Goal: Book appointment/travel/reservation

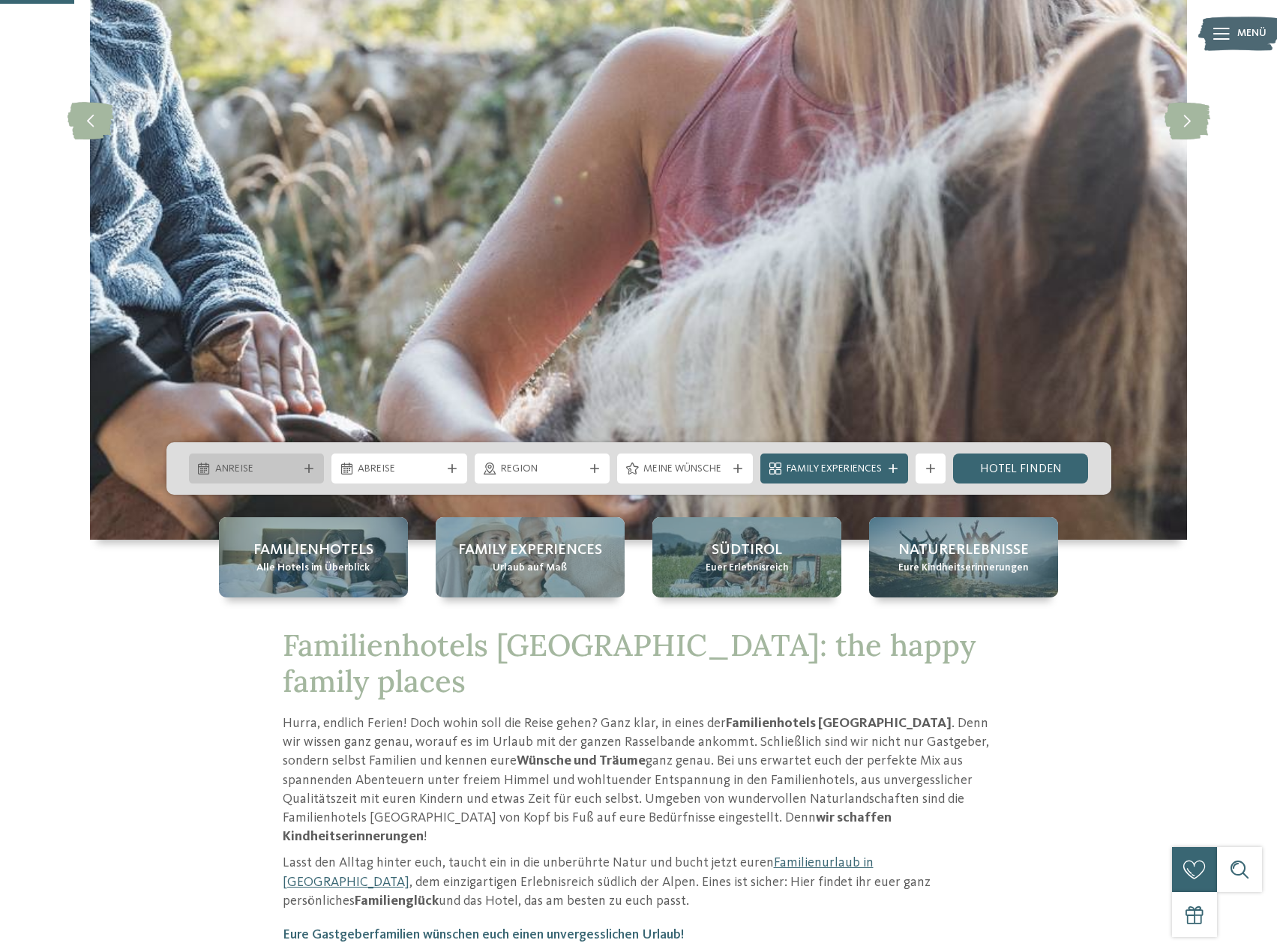
click at [265, 472] on span "Anreise" at bounding box center [256, 469] width 83 height 15
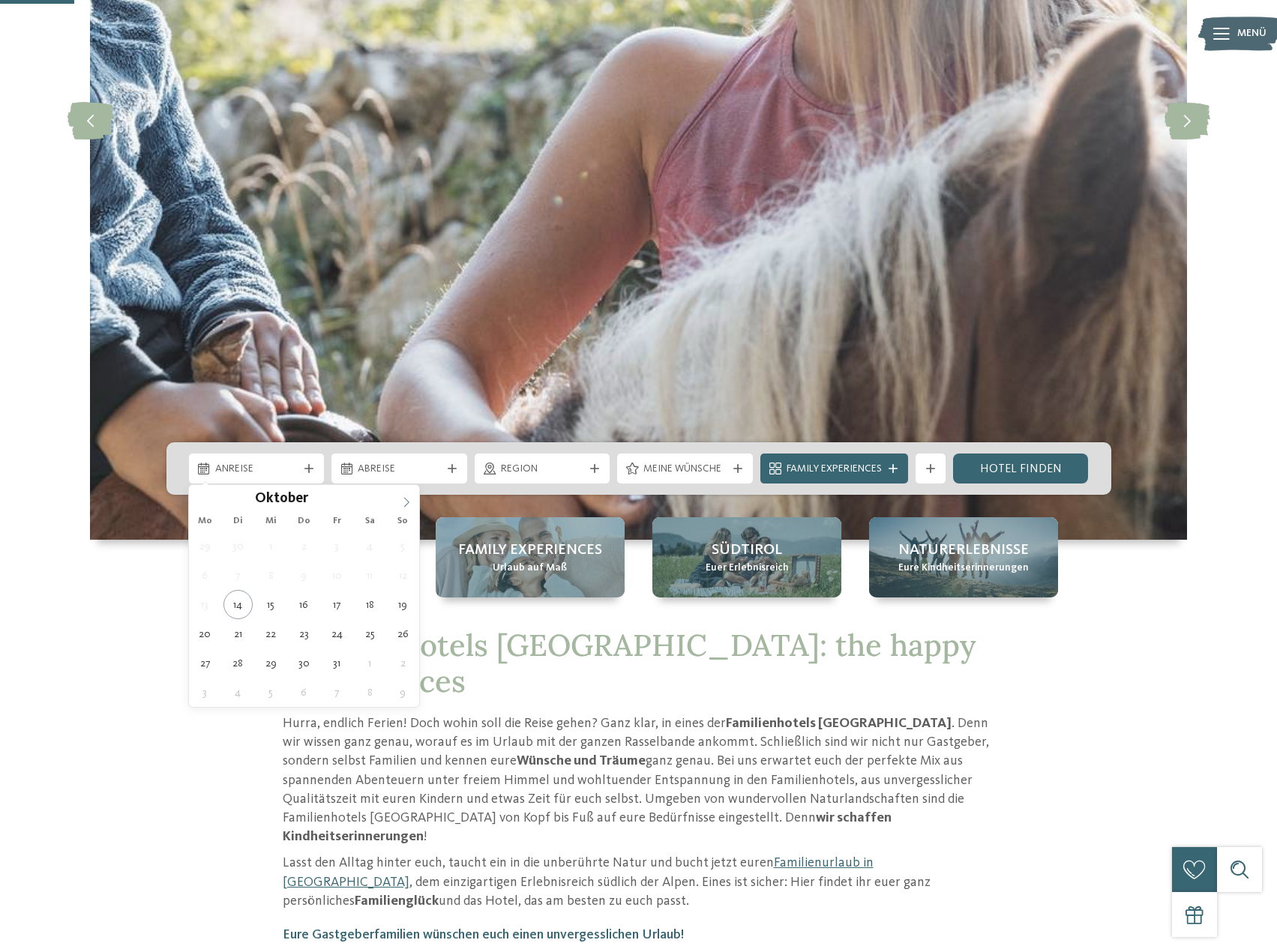
click at [408, 499] on icon at bounding box center [406, 502] width 10 height 10
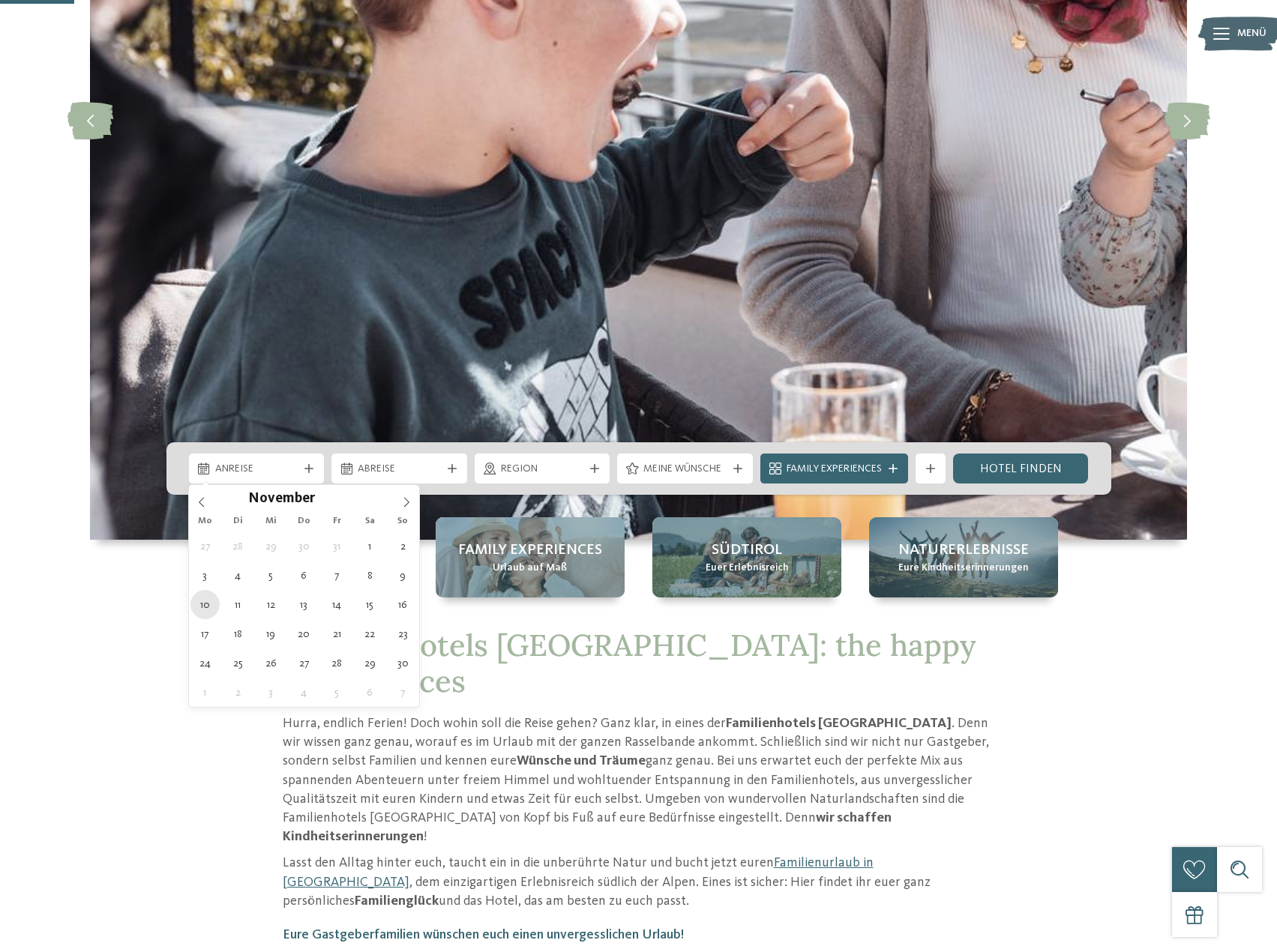
type div "[DATE]"
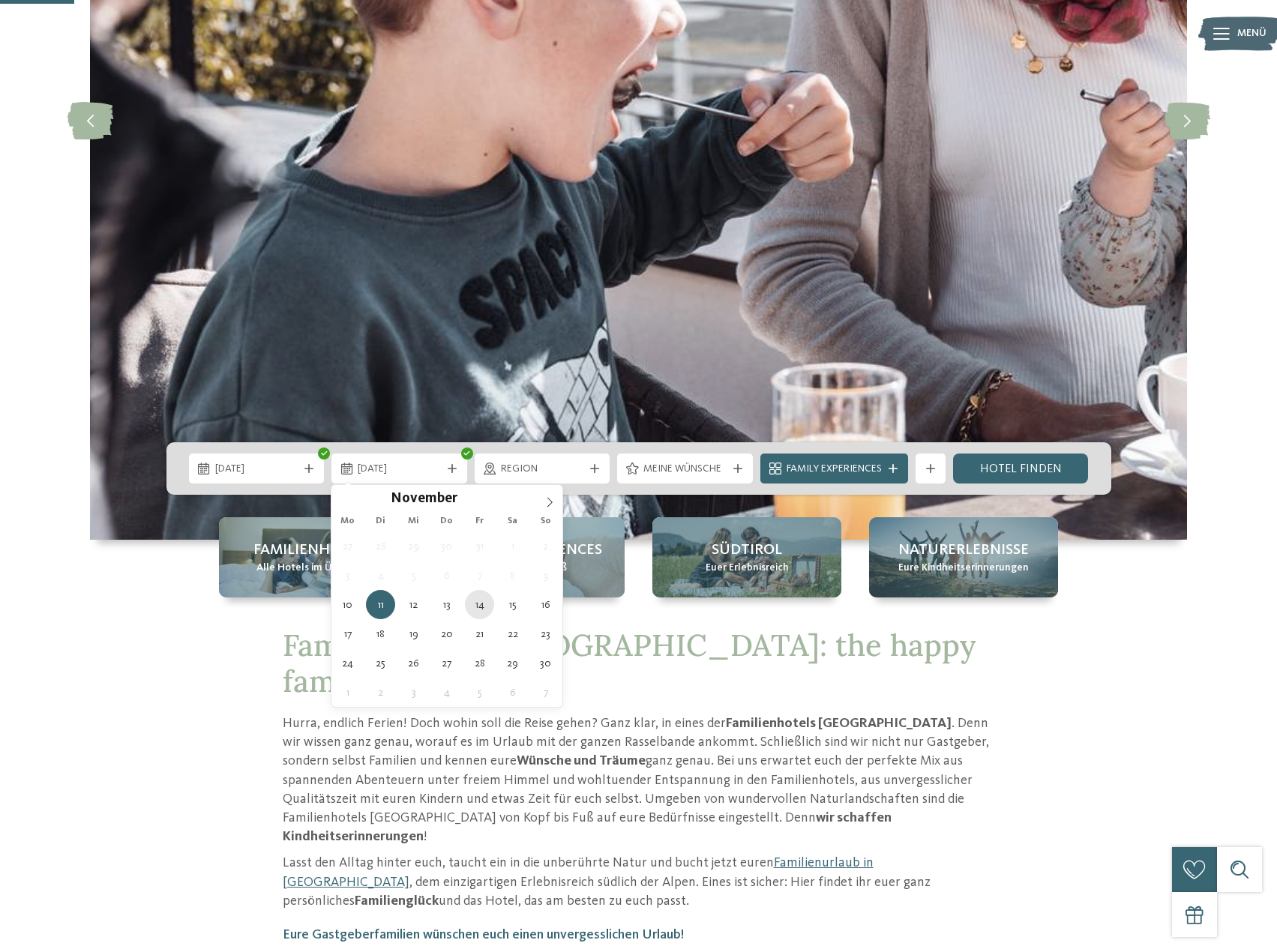
type div "[DATE]"
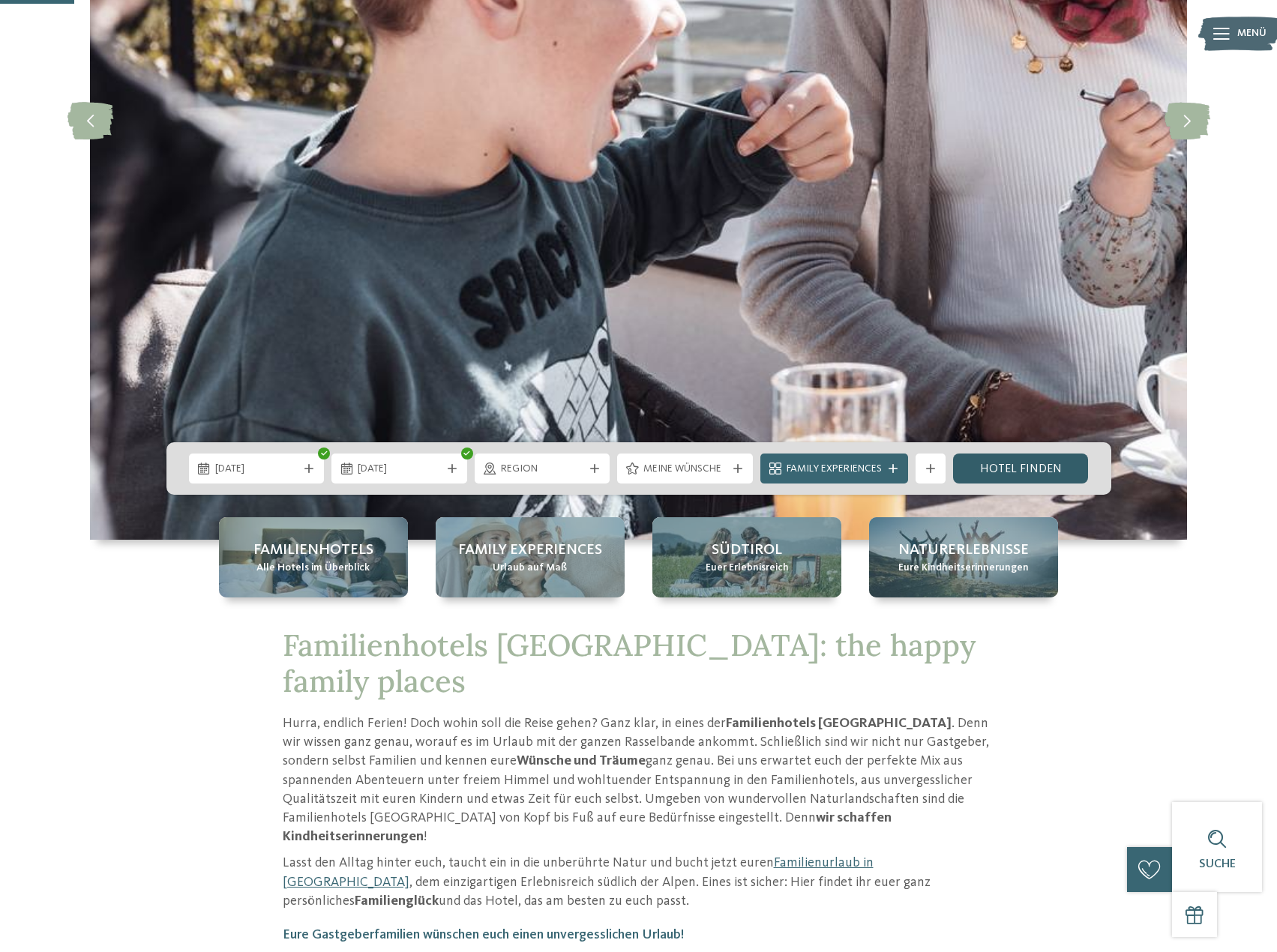
click at [1009, 472] on link "Hotel finden" at bounding box center [1021, 469] width 136 height 30
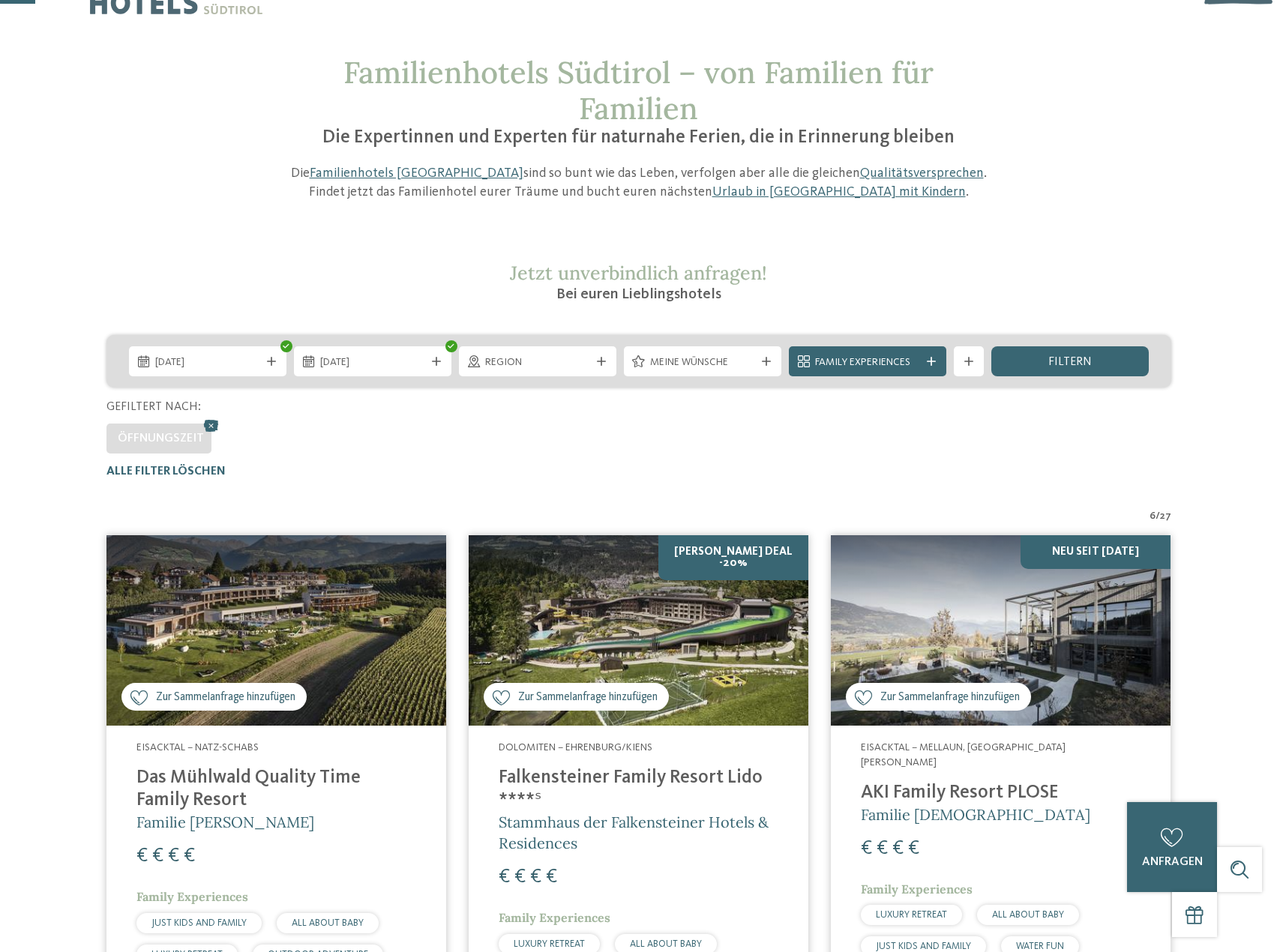
scroll to position [42, 0]
